Goal: Transaction & Acquisition: Subscribe to service/newsletter

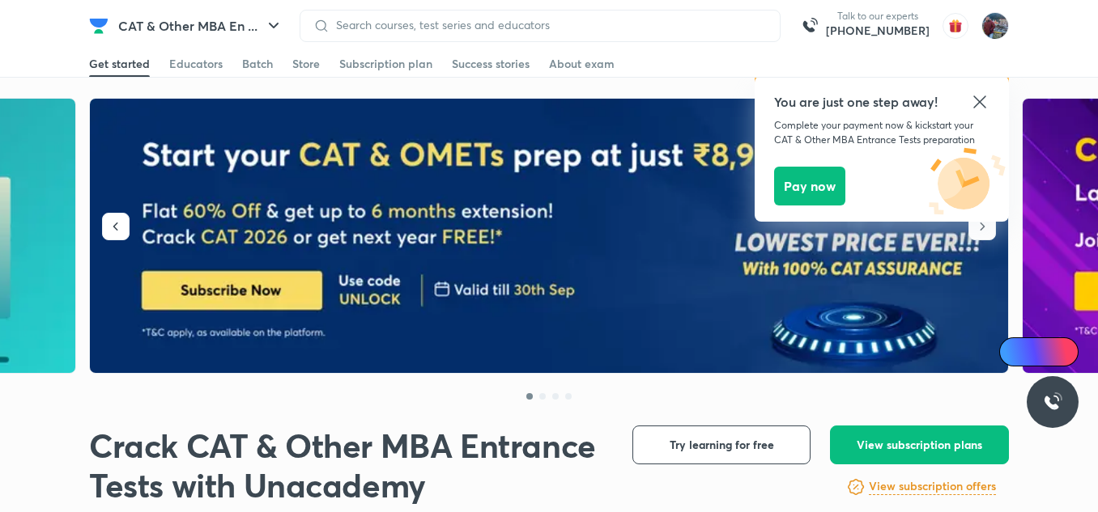
click at [981, 104] on icon at bounding box center [979, 102] width 12 height 12
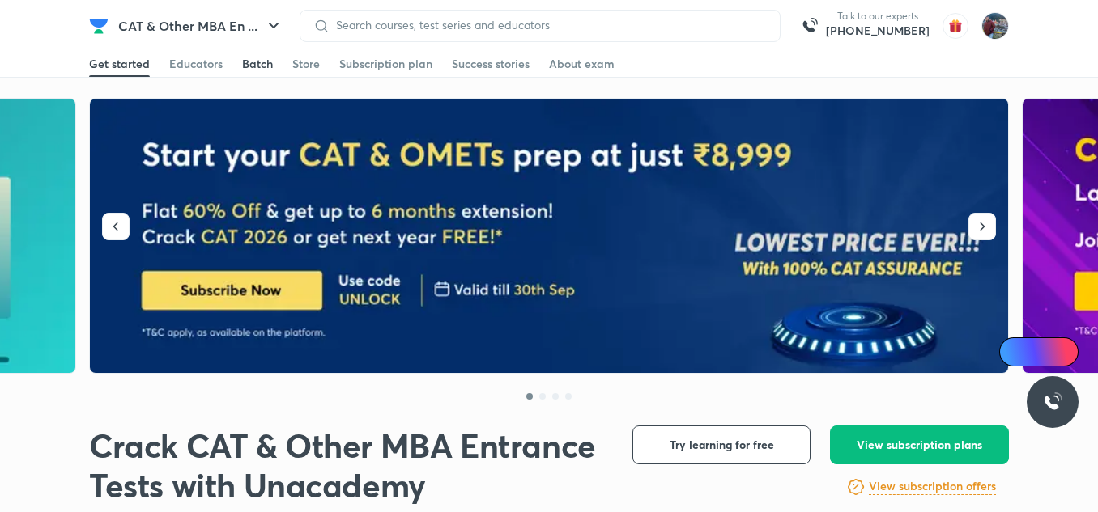
click at [250, 63] on div "Batch" at bounding box center [257, 64] width 31 height 16
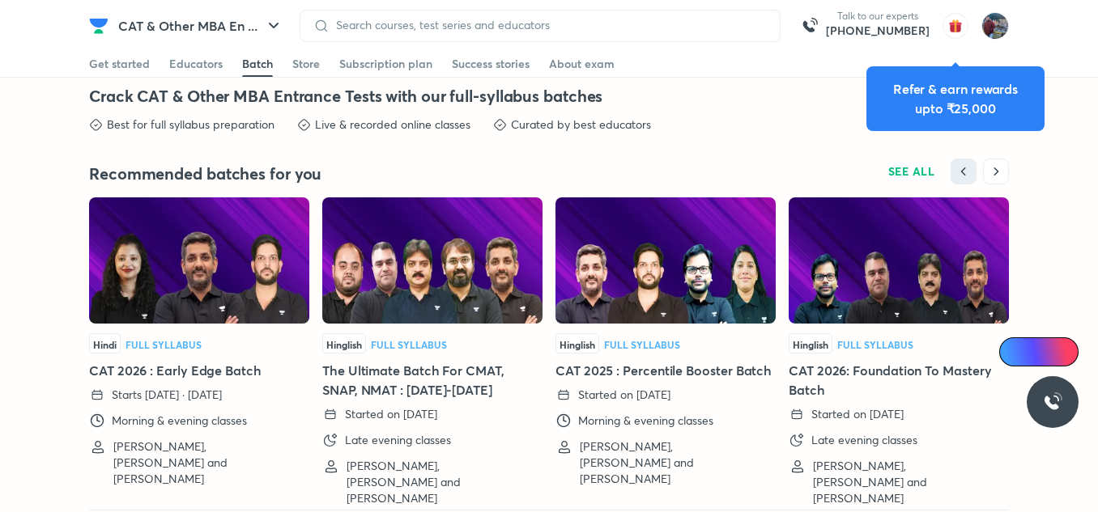
scroll to position [3627, 0]
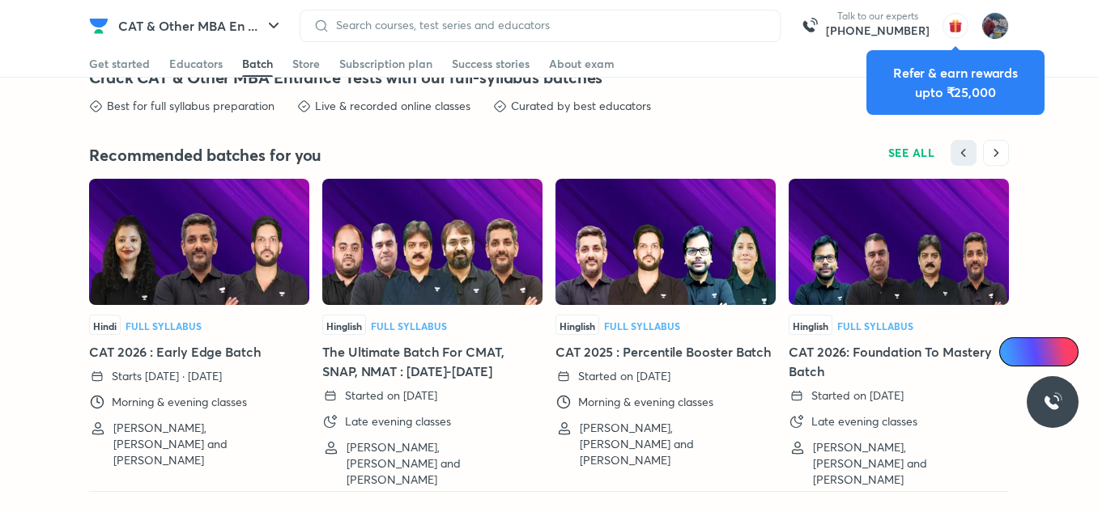
click at [430, 299] on img at bounding box center [432, 242] width 220 height 126
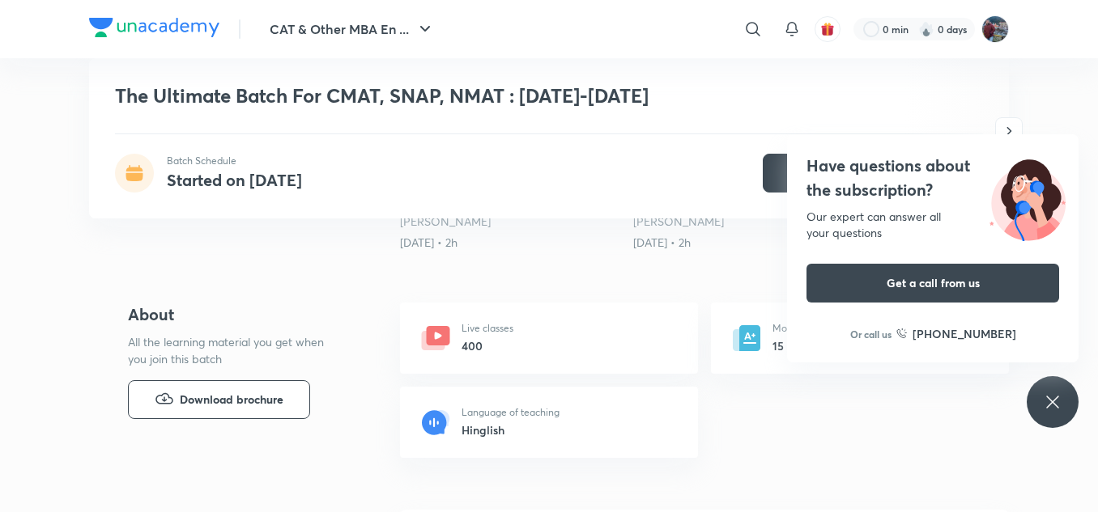
scroll to position [484, 0]
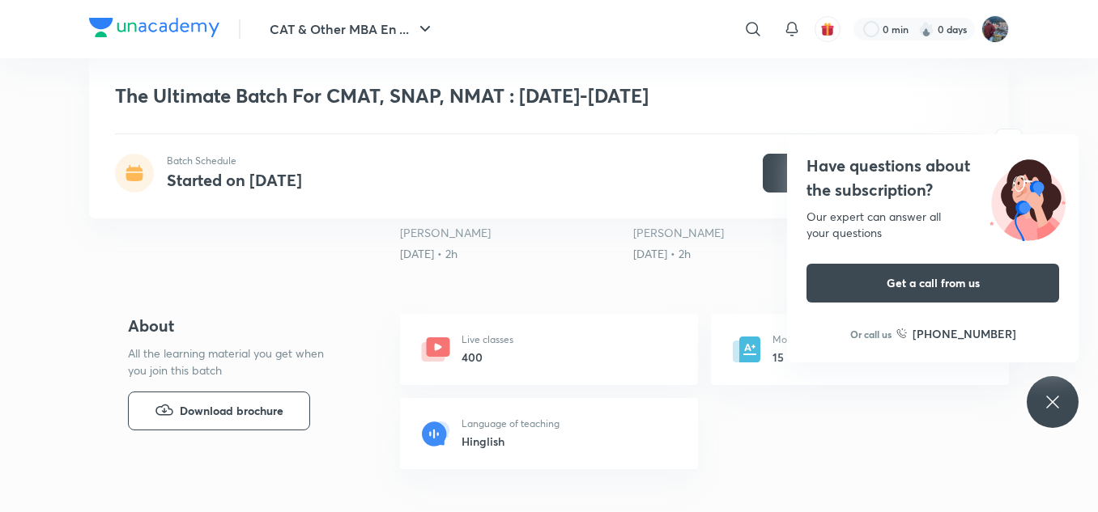
click at [1051, 393] on icon at bounding box center [1052, 402] width 19 height 19
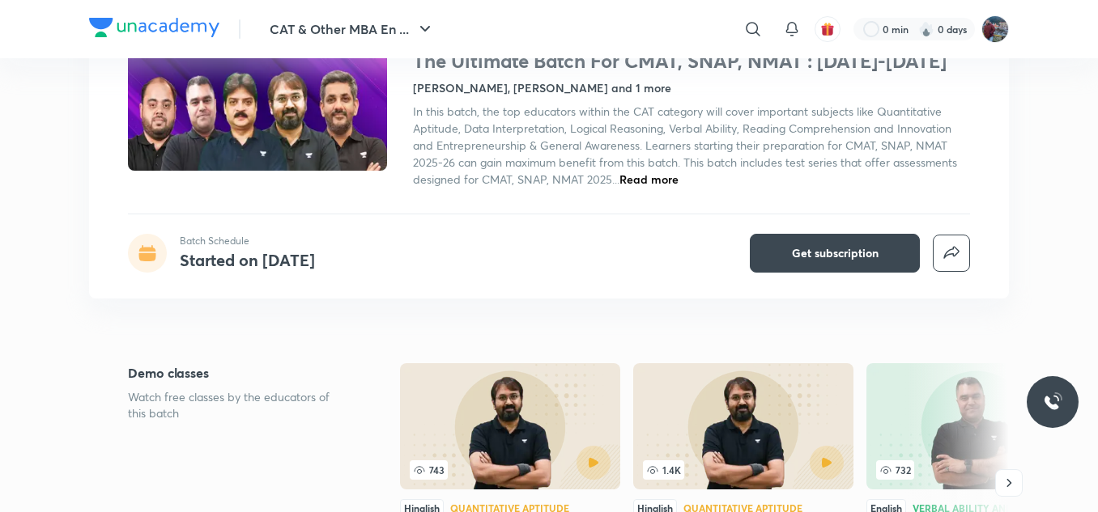
scroll to position [0, 0]
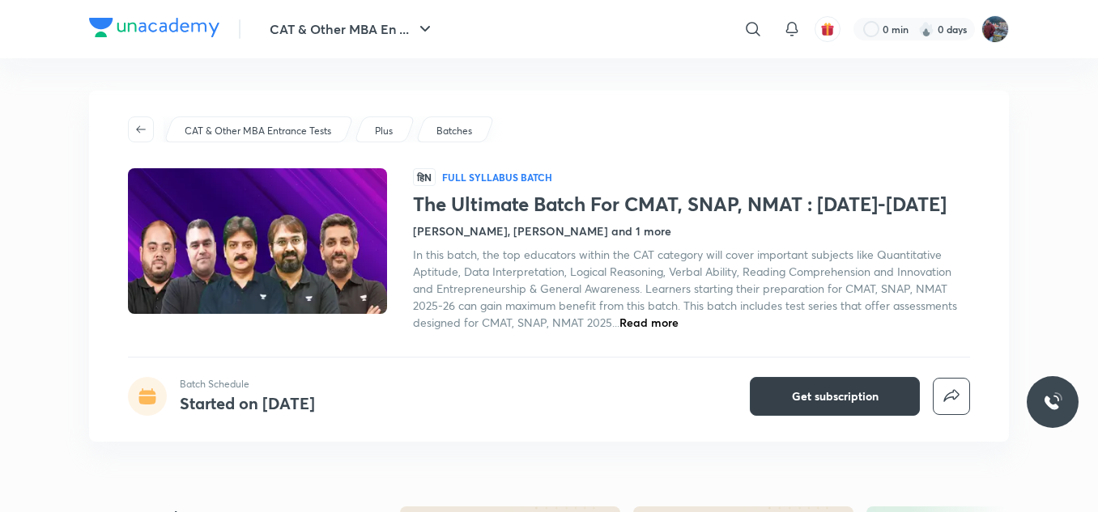
click at [788, 386] on button "Get subscription" at bounding box center [835, 396] width 170 height 39
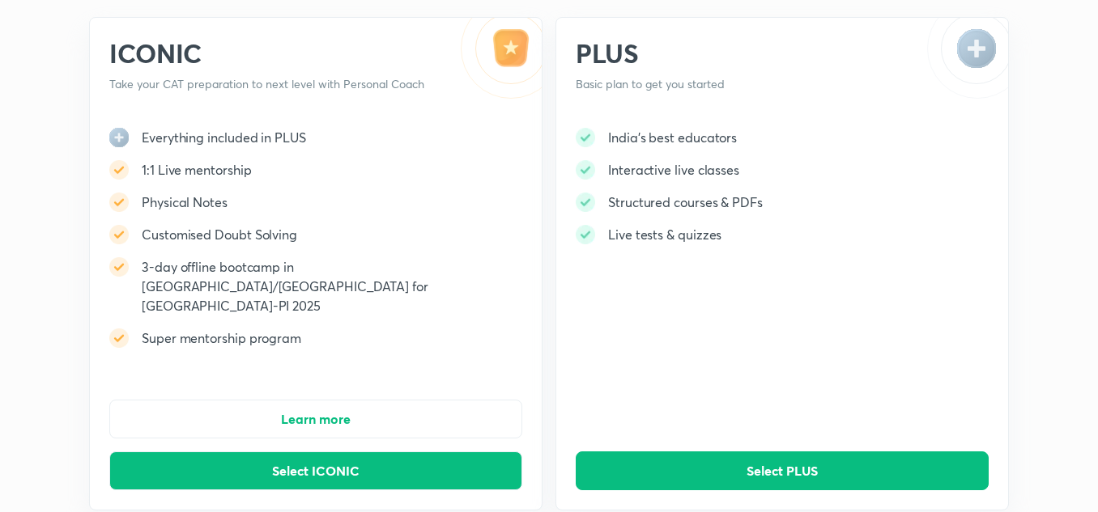
scroll to position [105, 0]
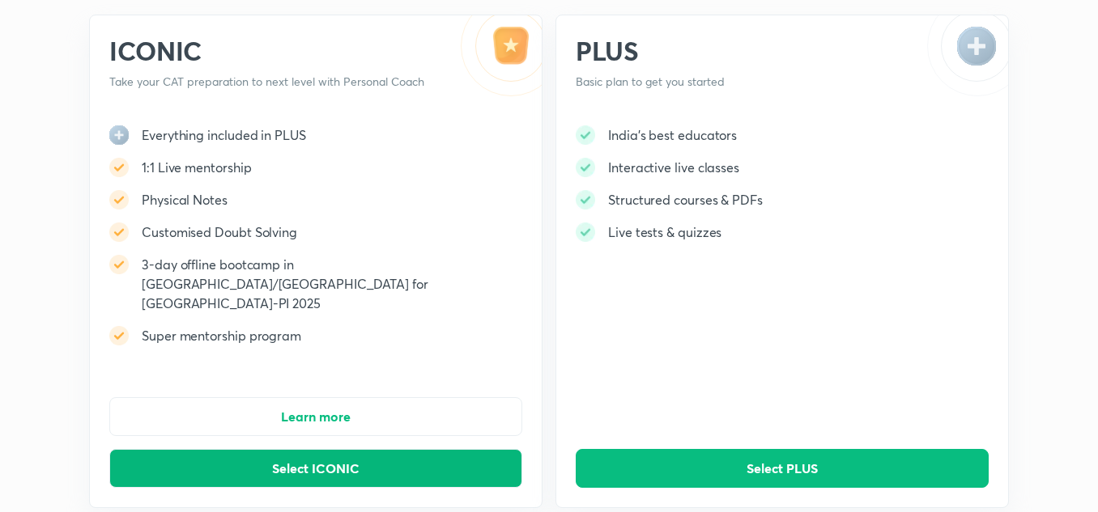
click at [323, 461] on span "Select ICONIC" at bounding box center [315, 469] width 87 height 16
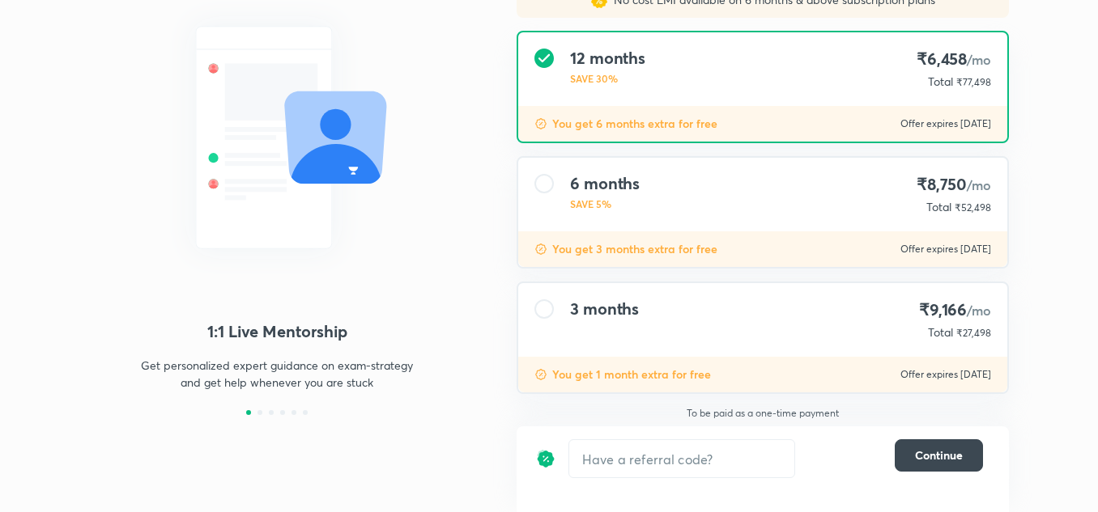
scroll to position [167, 0]
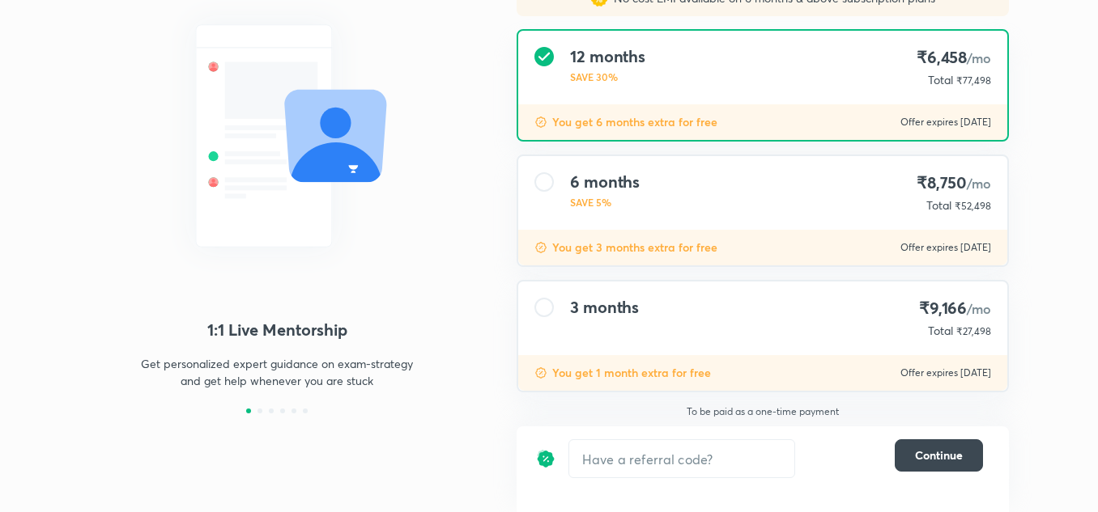
click at [606, 308] on h4 "3 months" at bounding box center [604, 307] width 69 height 19
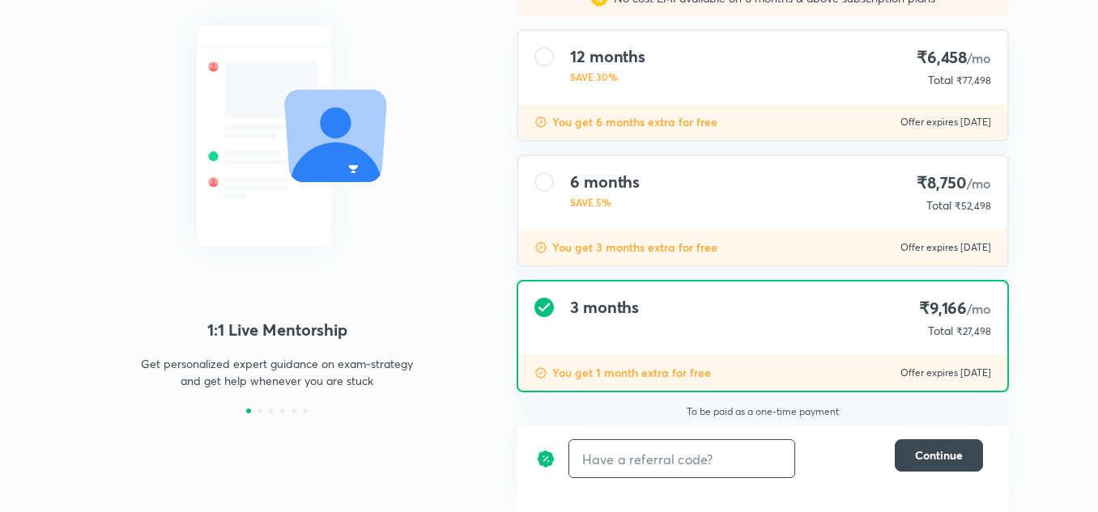
click at [635, 465] on input "text" at bounding box center [681, 459] width 225 height 38
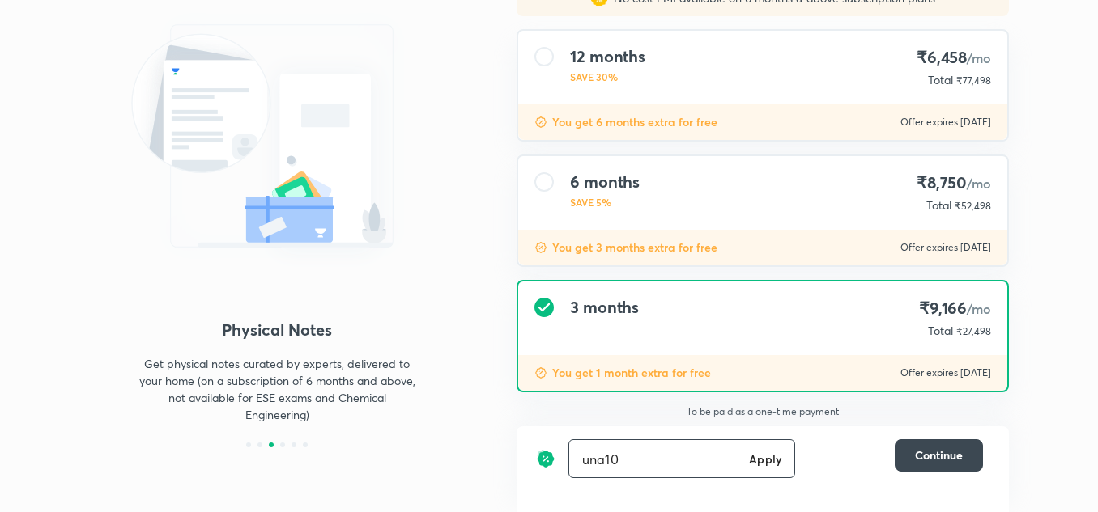
type input "una10"
click at [775, 461] on h6 "Apply" at bounding box center [765, 459] width 32 height 17
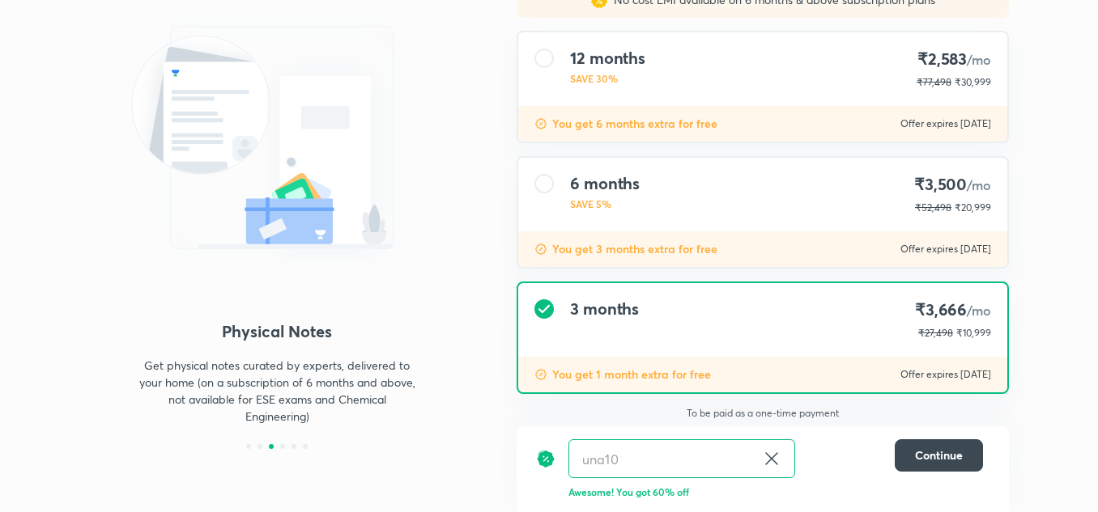
scroll to position [167, 0]
